Goal: Task Accomplishment & Management: Use online tool/utility

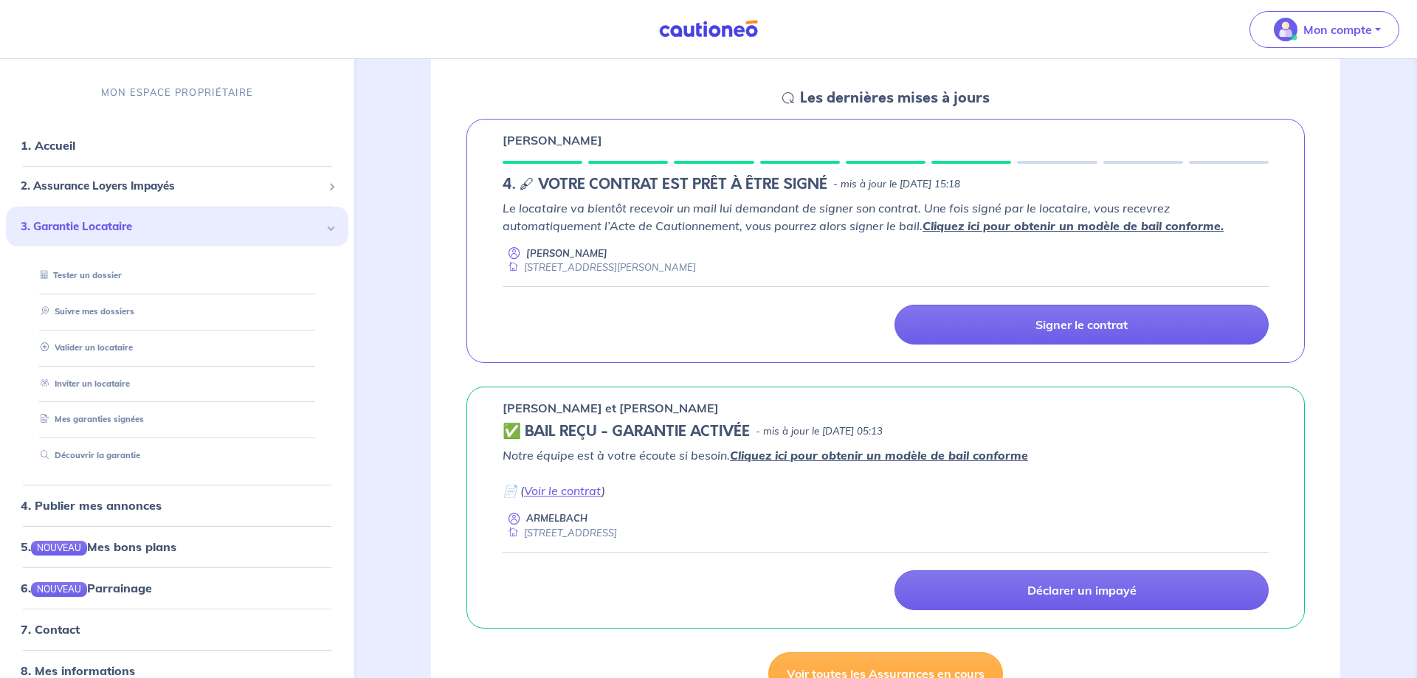
scroll to position [75, 0]
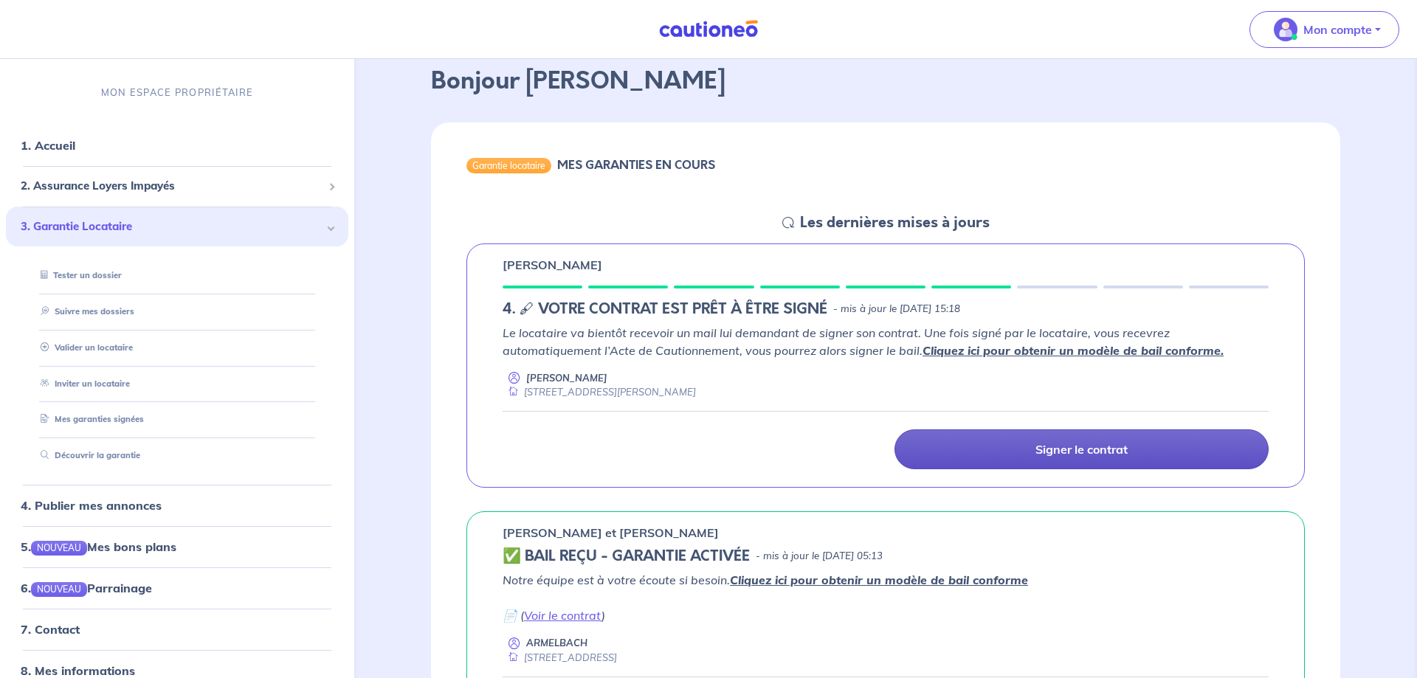
click at [1058, 451] on p "Signer le contrat" at bounding box center [1082, 449] width 92 height 15
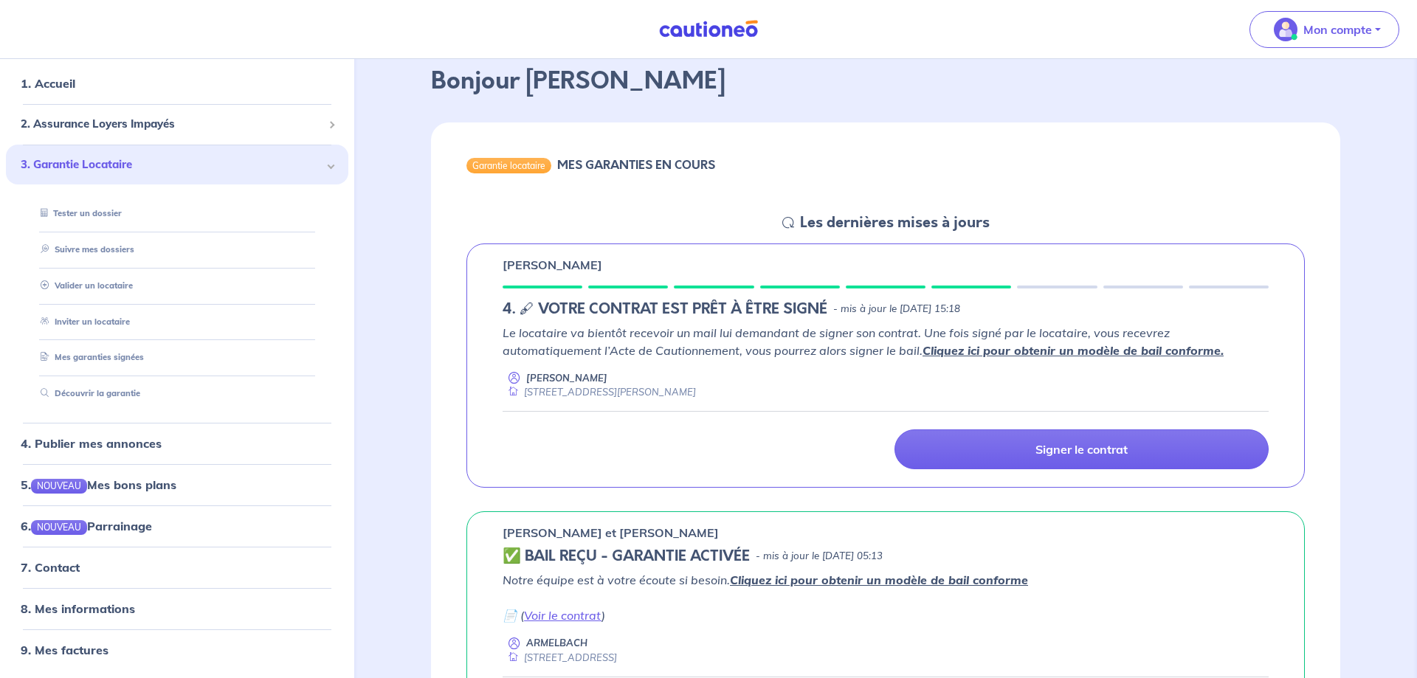
scroll to position [0, 0]
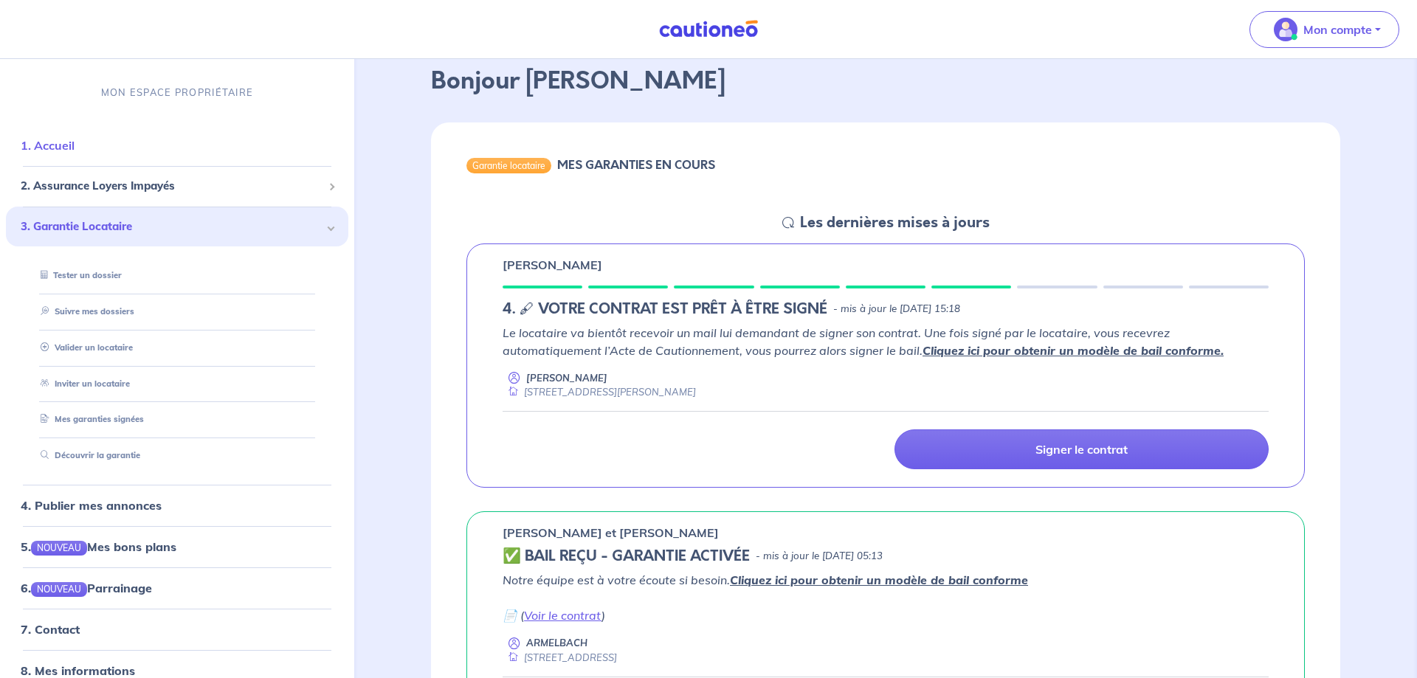
click at [41, 145] on link "1. Accueil" at bounding box center [48, 145] width 54 height 15
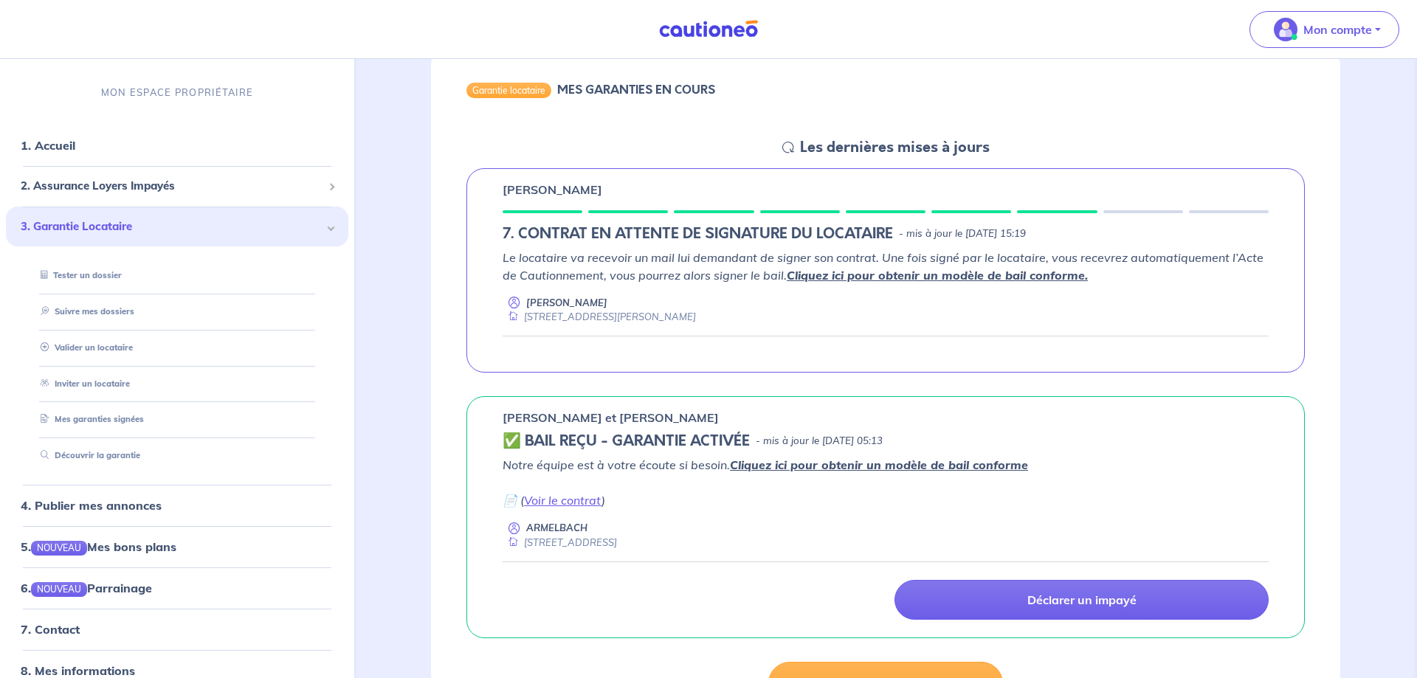
scroll to position [226, 0]
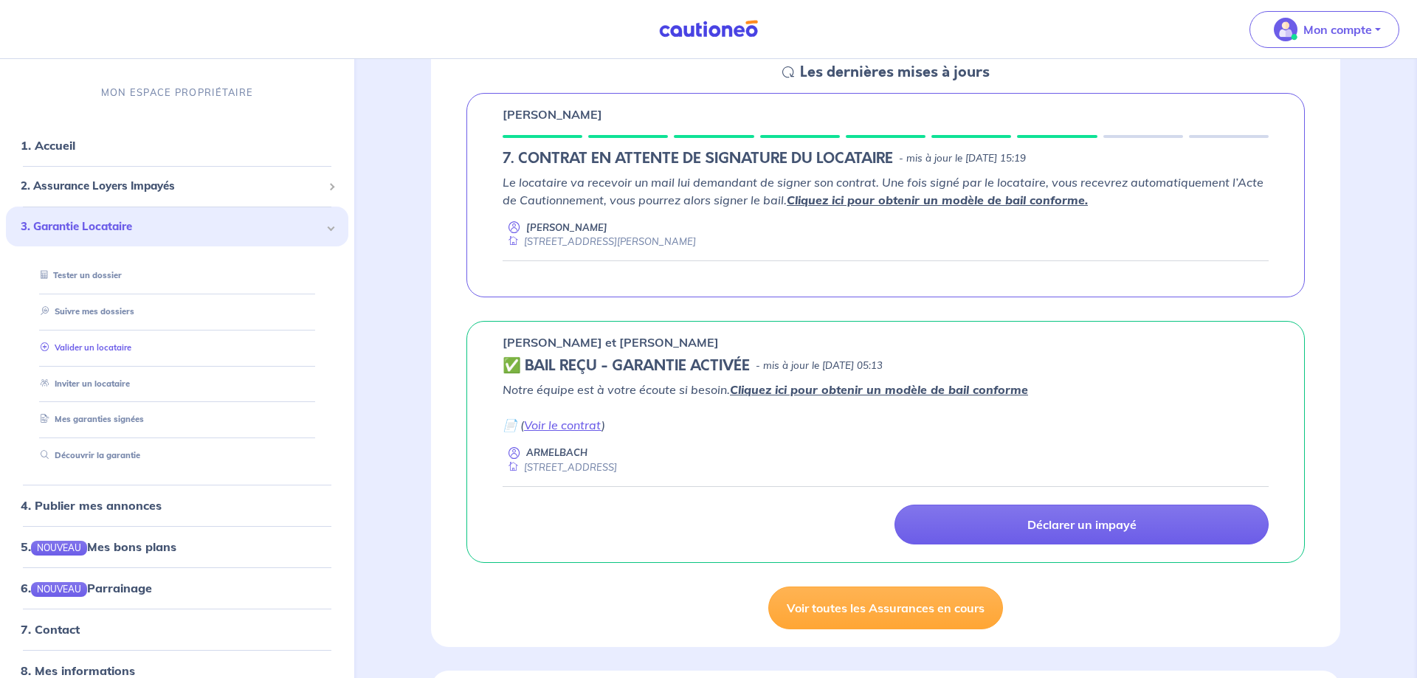
click at [98, 346] on link "Valider un locataire" at bounding box center [83, 347] width 97 height 10
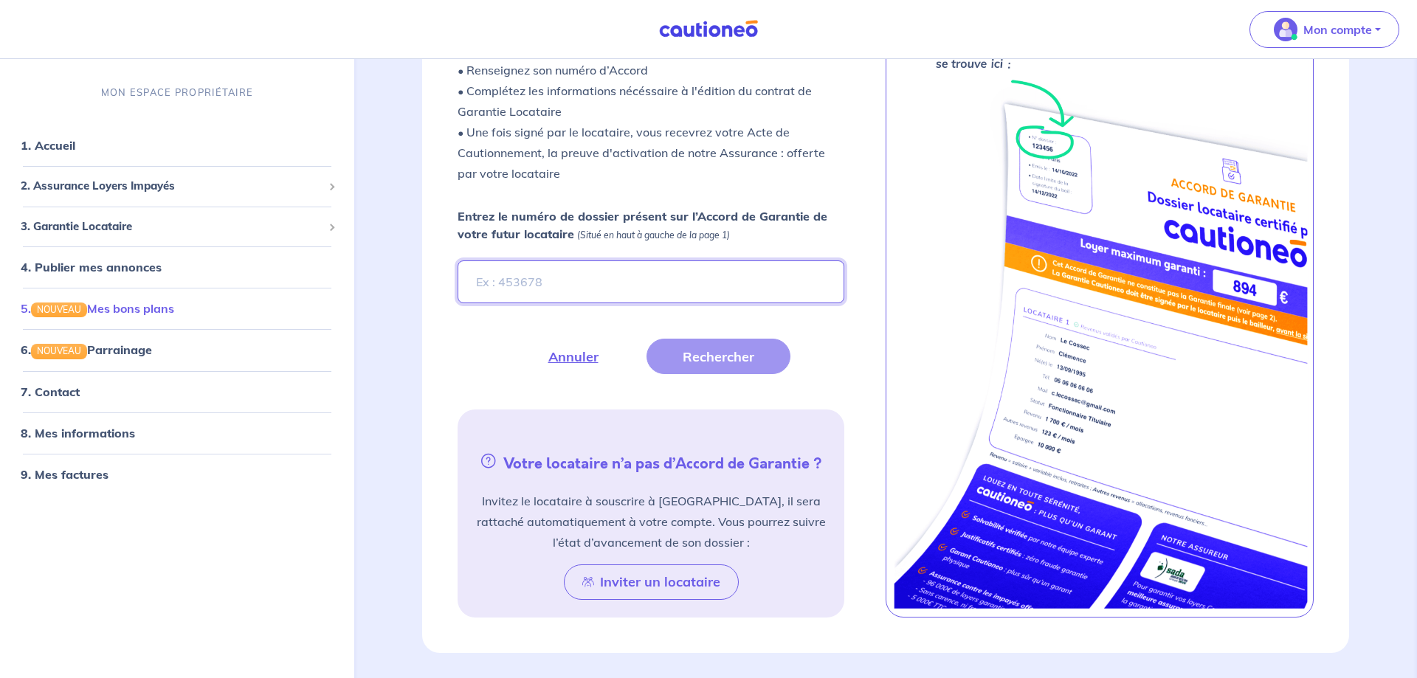
scroll to position [75, 0]
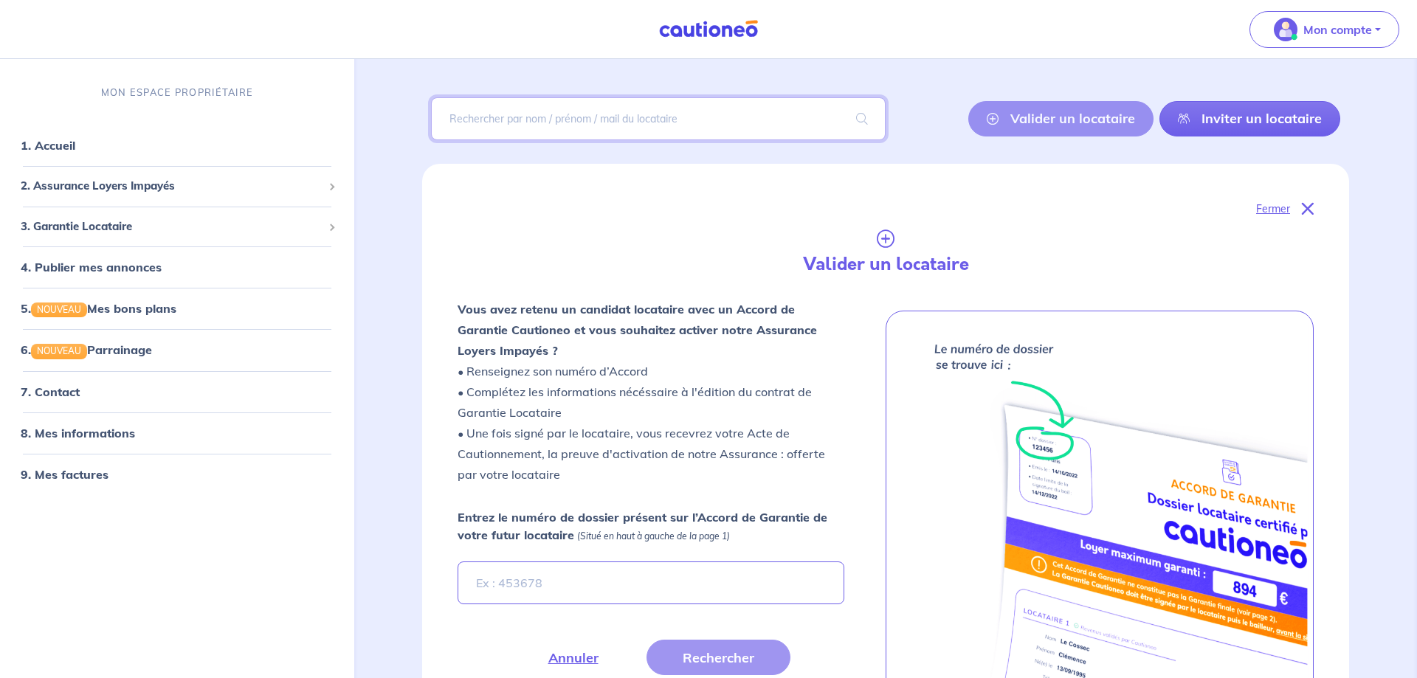
click at [528, 123] on input "search" at bounding box center [658, 118] width 455 height 43
paste input "[PERSON_NAME]"
type input "[PERSON_NAME]"
click at [863, 112] on span at bounding box center [862, 118] width 47 height 41
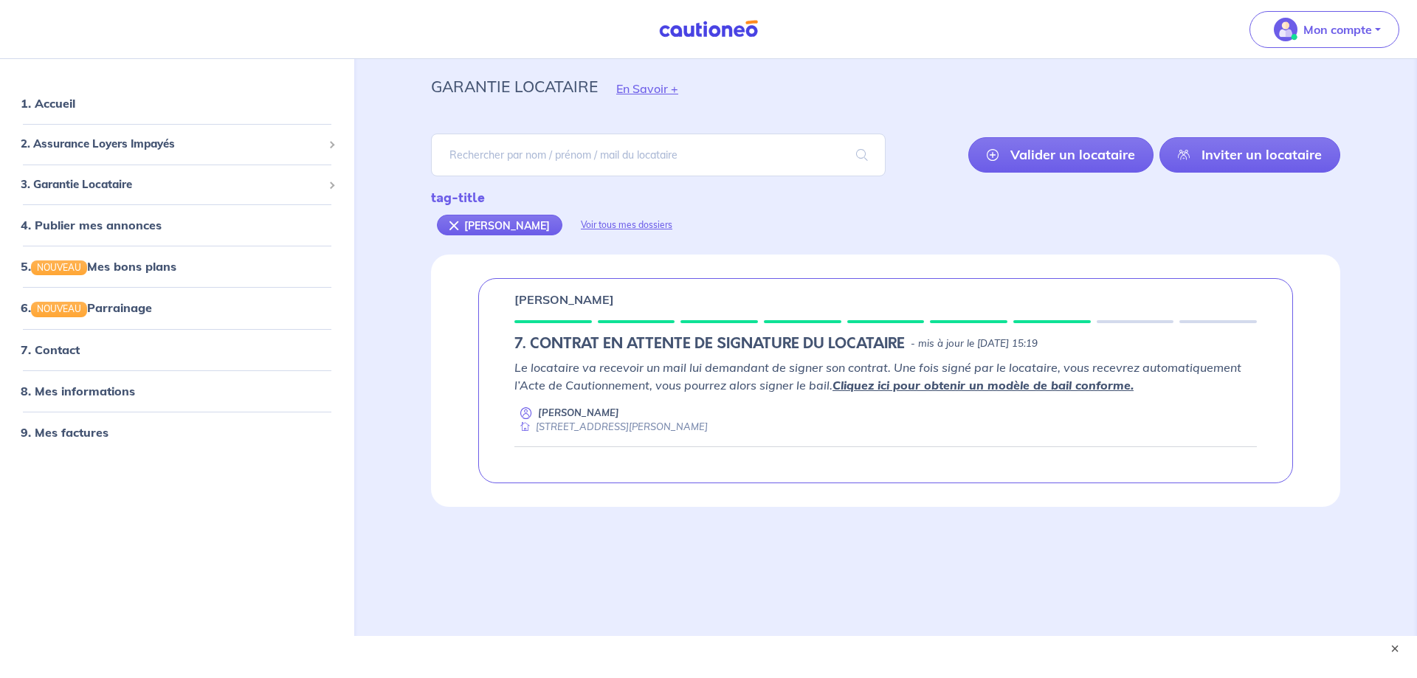
scroll to position [56, 0]
